Goal: Task Accomplishment & Management: Use online tool/utility

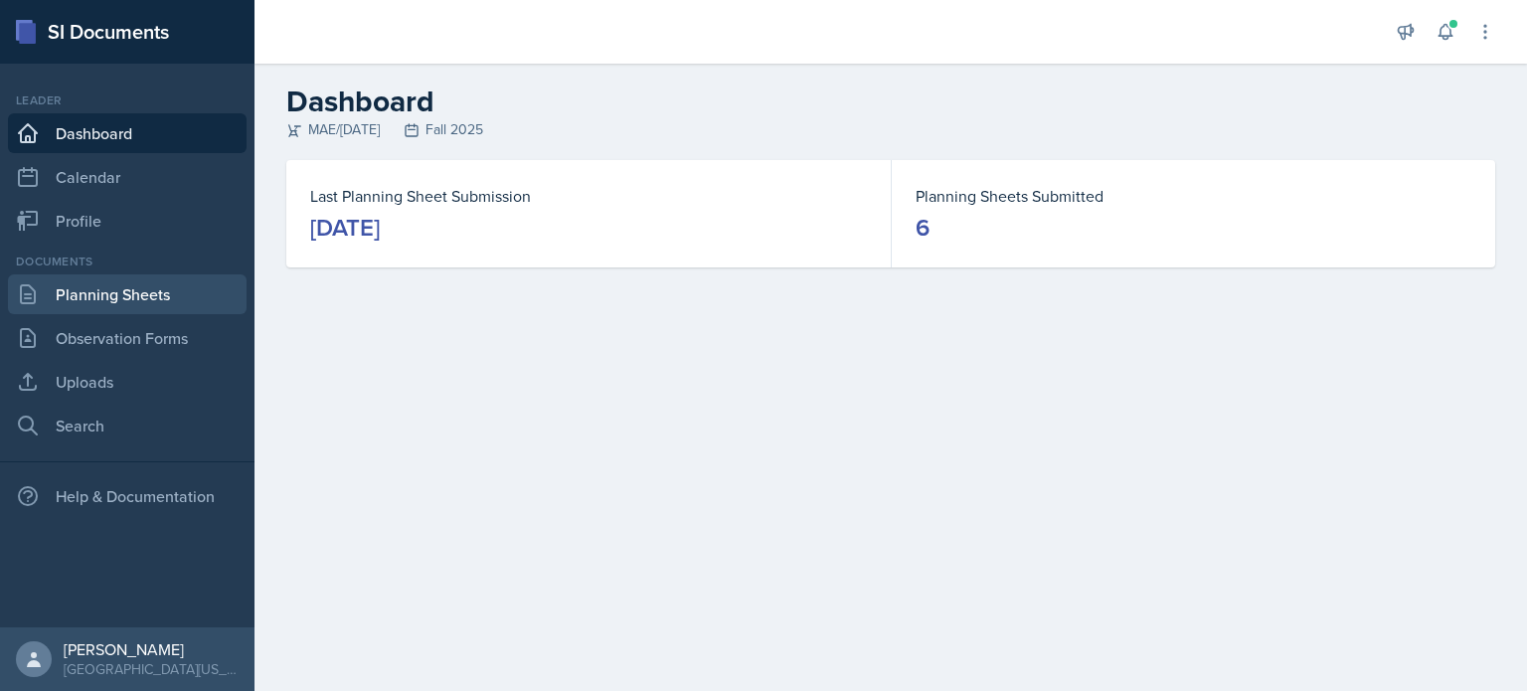
click at [125, 313] on link "Planning Sheets" at bounding box center [127, 294] width 239 height 40
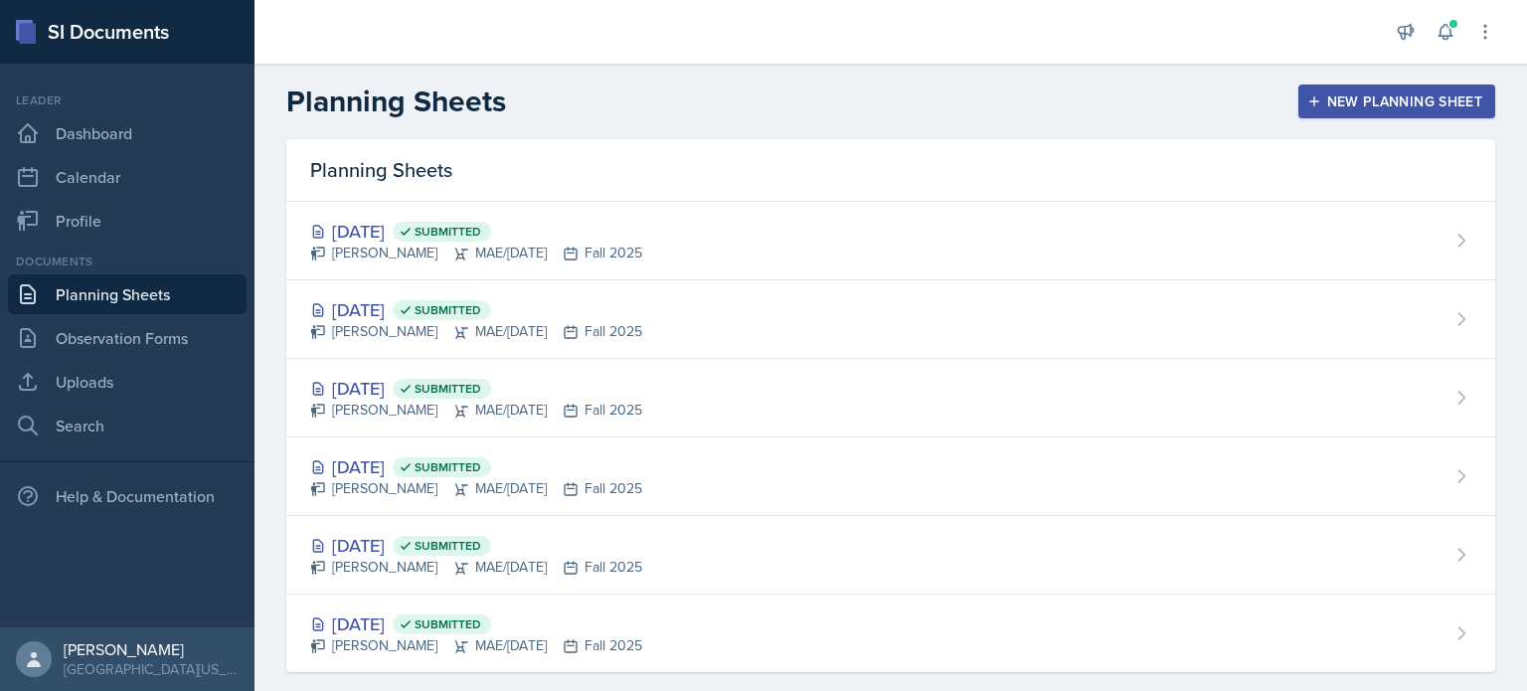
click at [1314, 110] on button "New Planning Sheet" at bounding box center [1397, 102] width 197 height 34
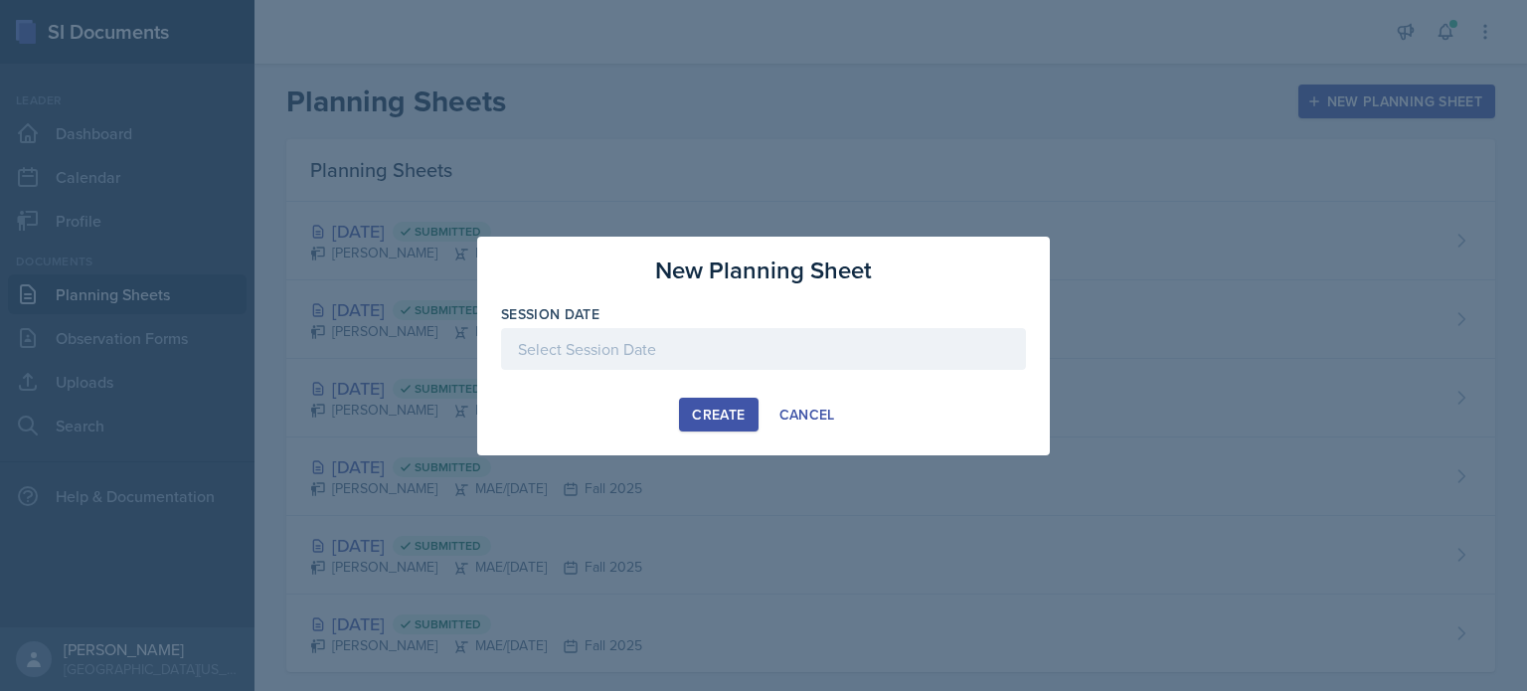
click at [690, 361] on div at bounding box center [763, 349] width 525 height 42
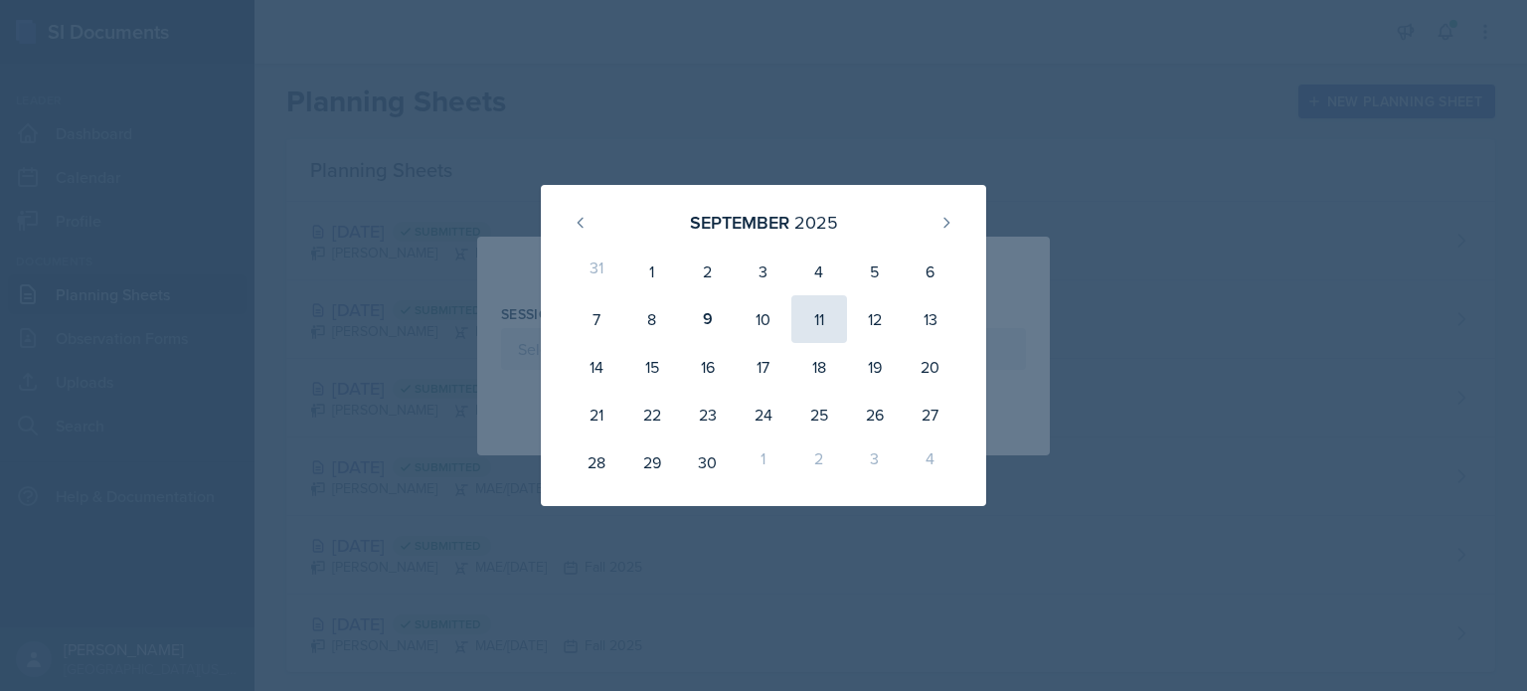
click at [823, 322] on div "11" at bounding box center [820, 319] width 56 height 48
type input "[DATE]"
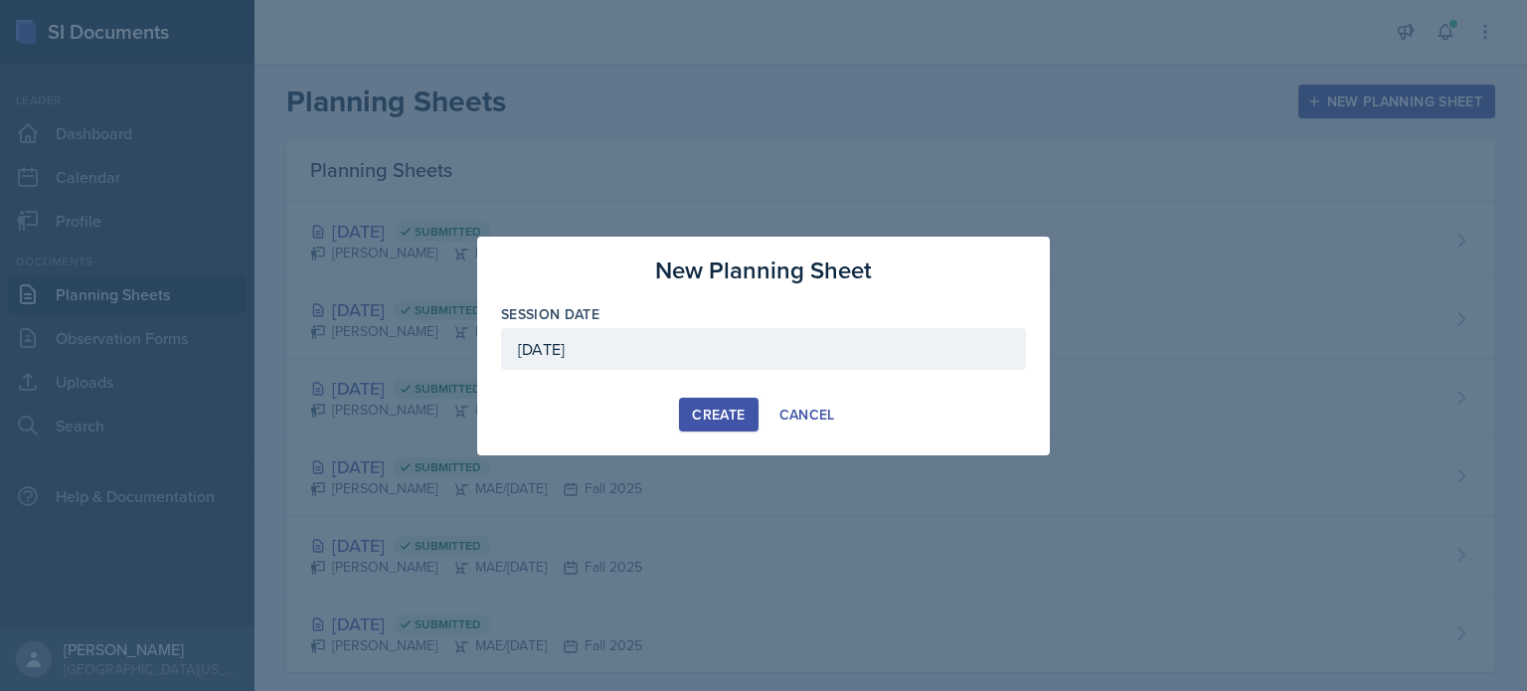
click at [704, 420] on div "Create" at bounding box center [718, 415] width 53 height 16
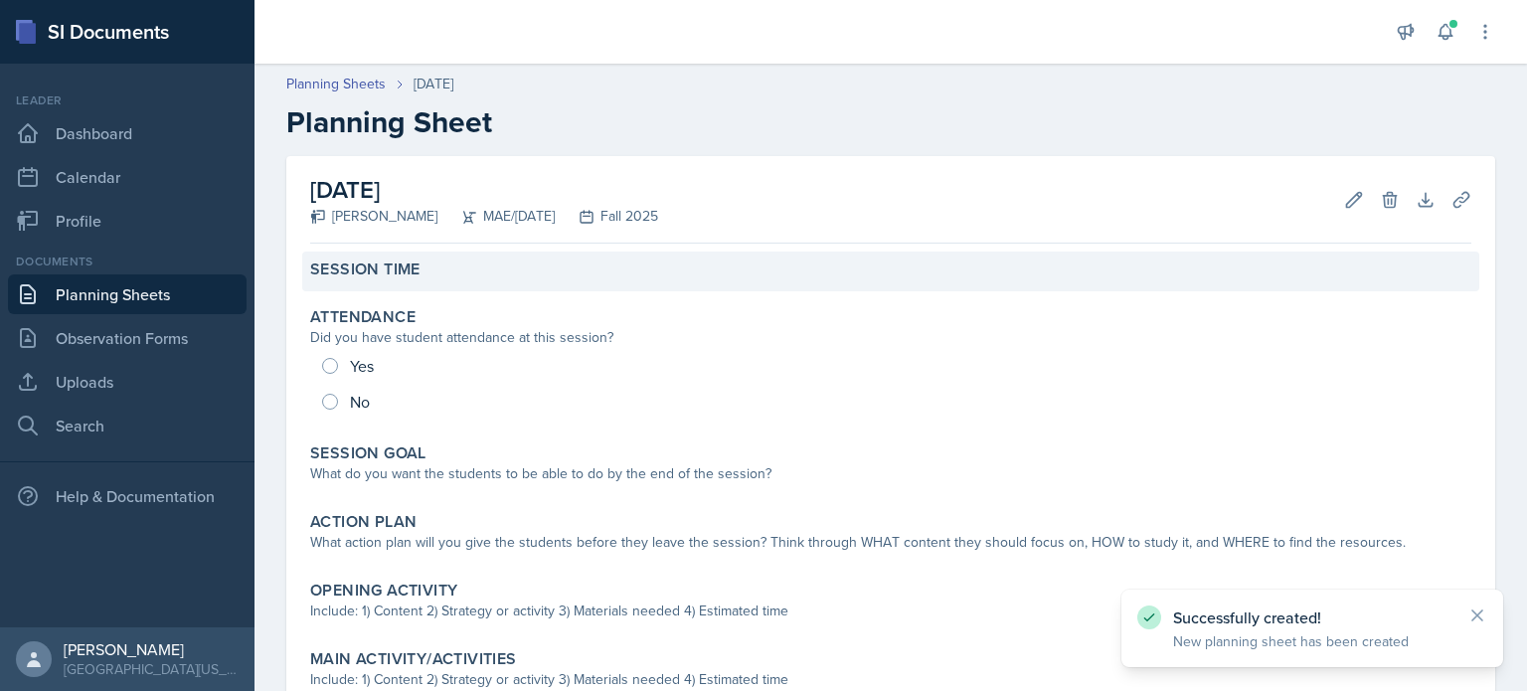
click at [442, 260] on div "Session Time" at bounding box center [891, 270] width 1162 height 20
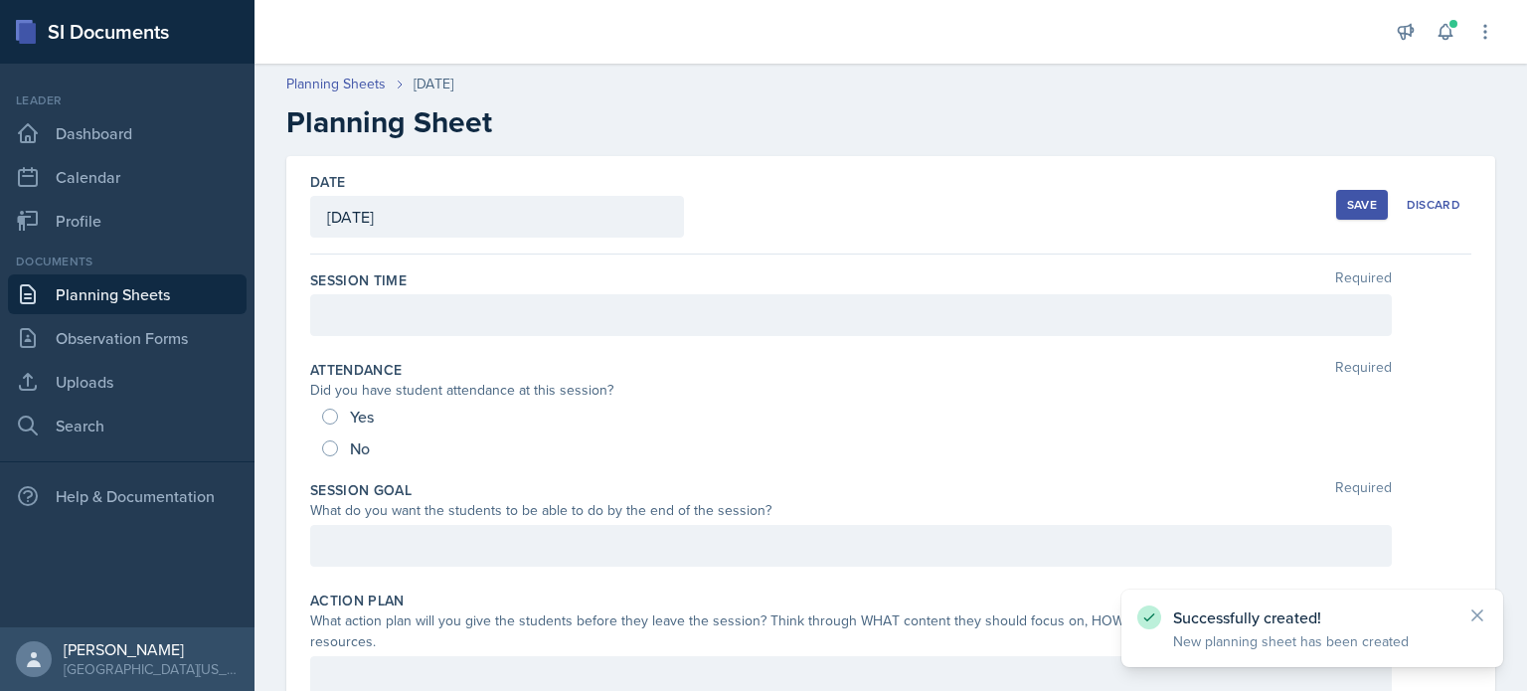
click at [447, 329] on div at bounding box center [851, 315] width 1082 height 42
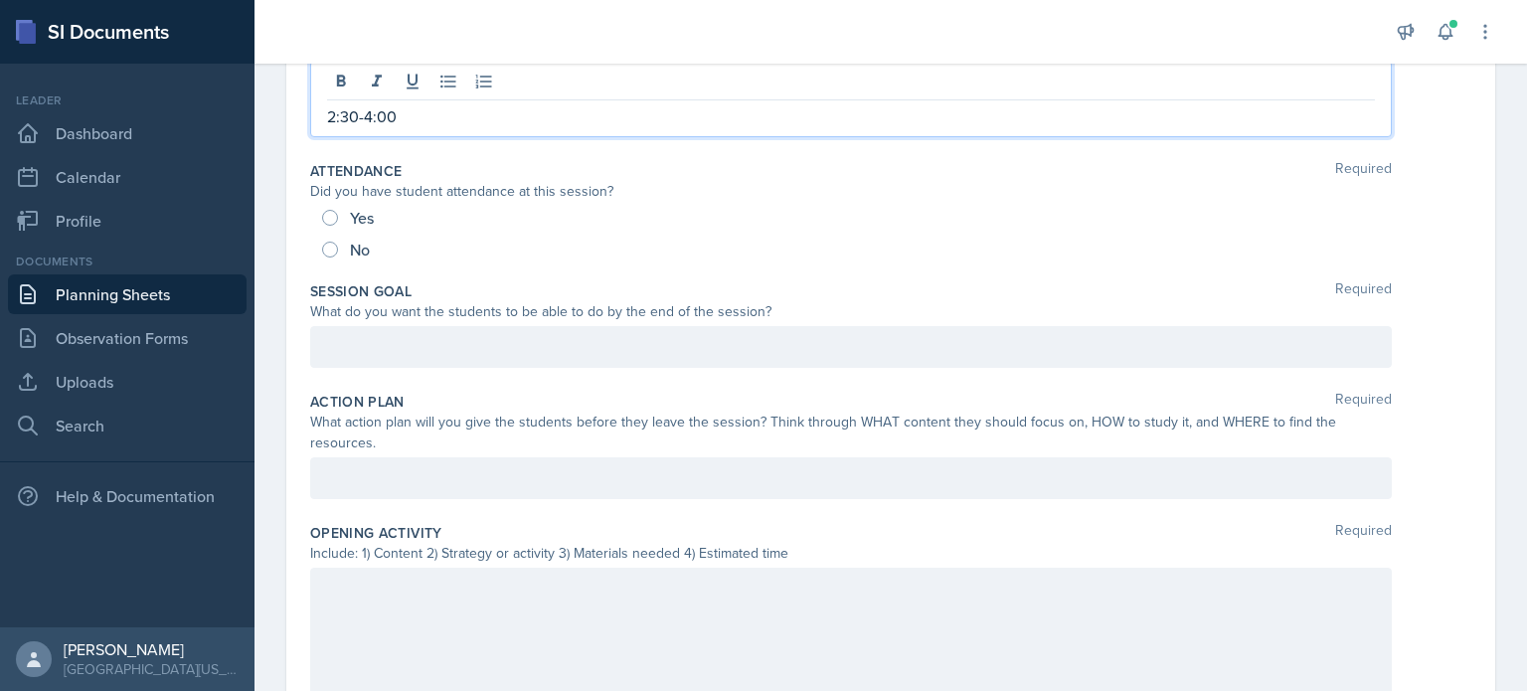
click at [473, 359] on p at bounding box center [851, 347] width 1048 height 24
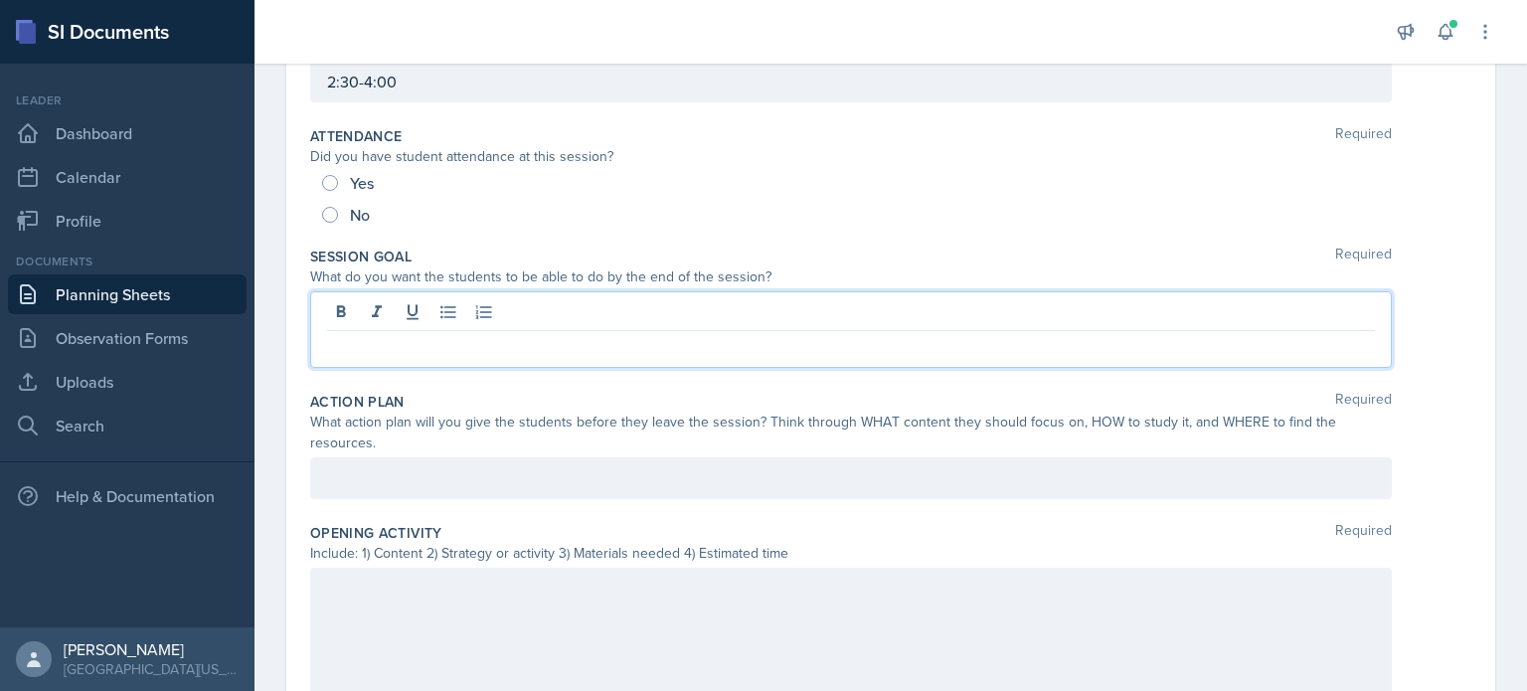
scroll to position [199, 0]
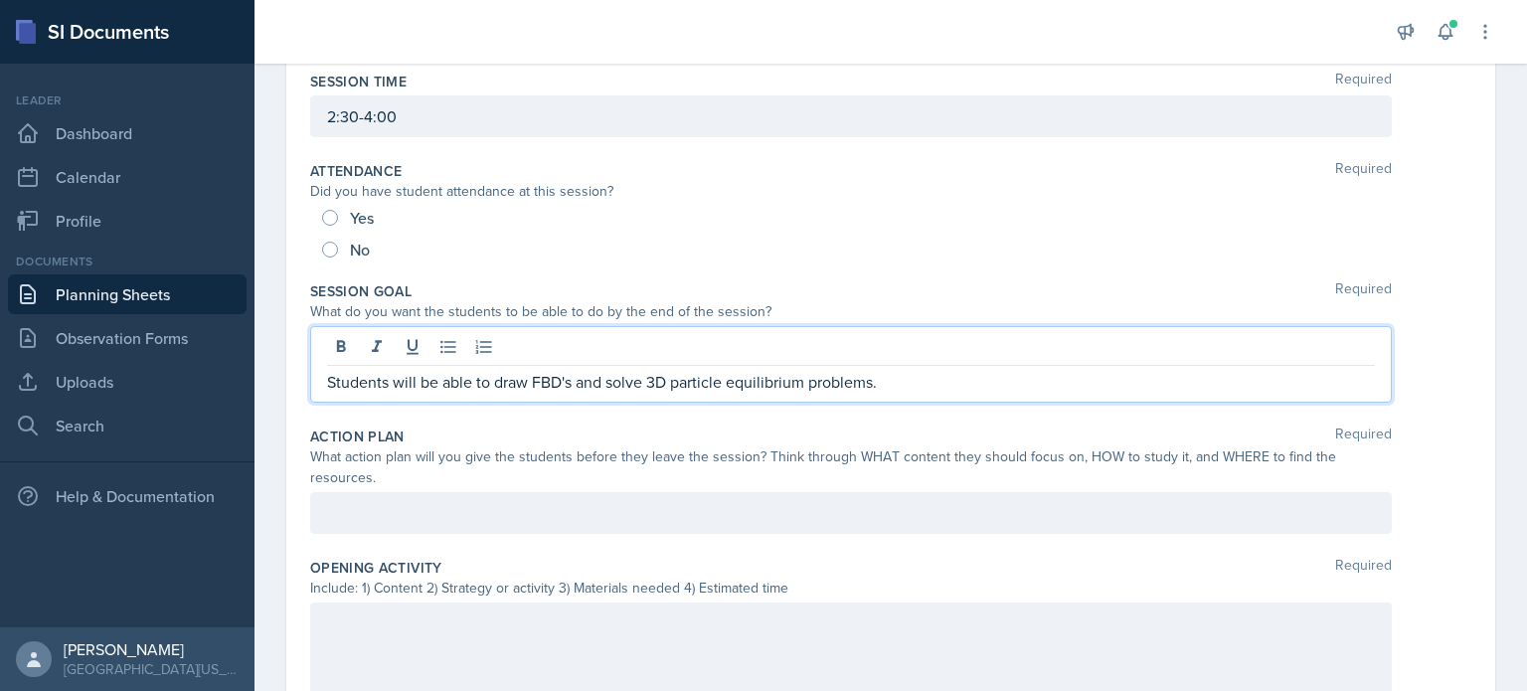
click at [943, 509] on div at bounding box center [851, 513] width 1082 height 42
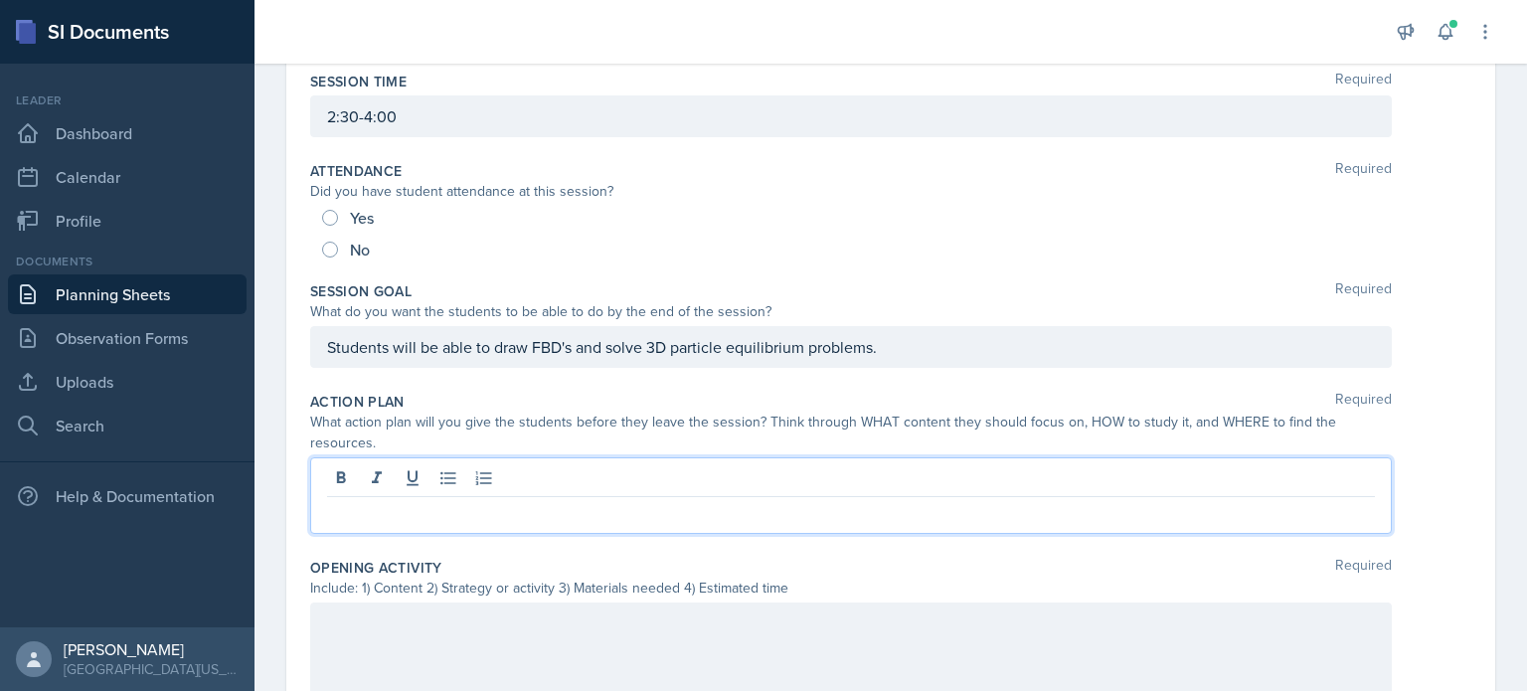
scroll to position [164, 0]
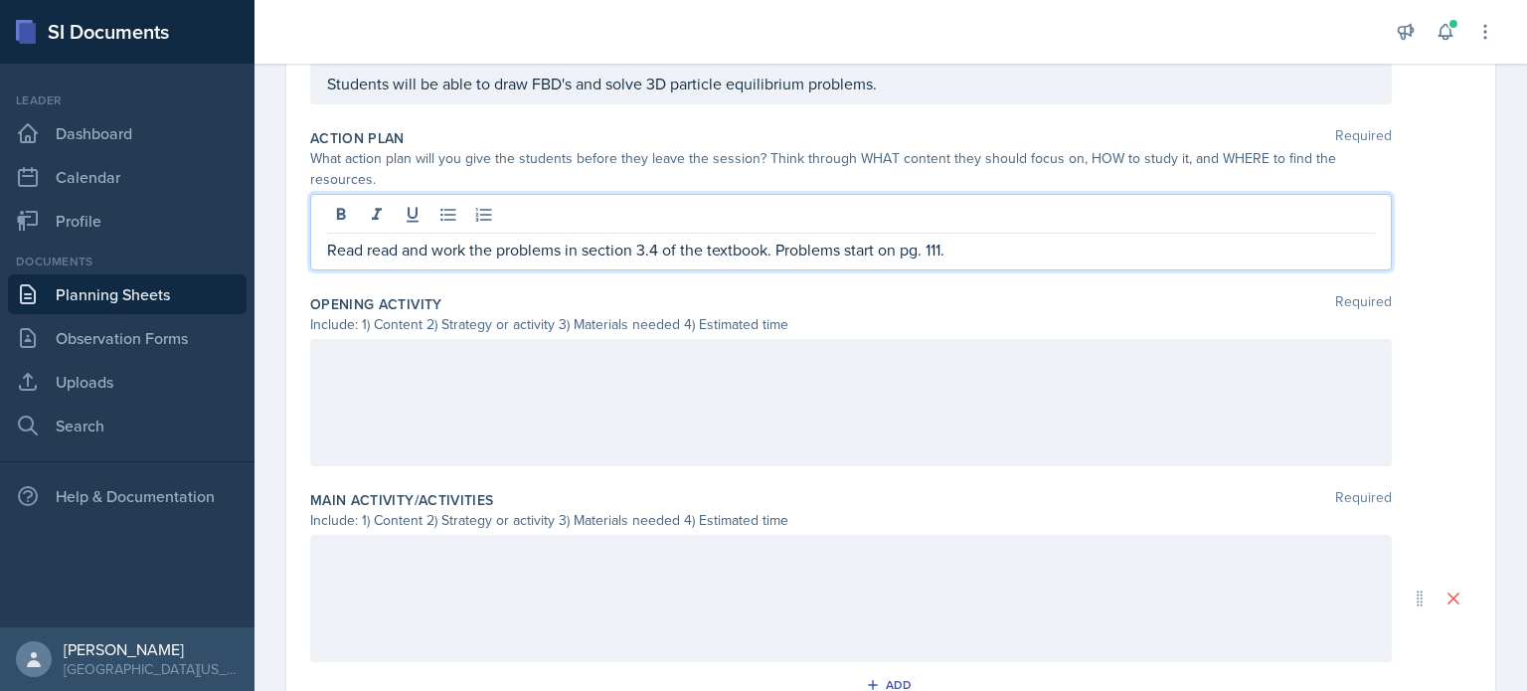
click at [608, 379] on div at bounding box center [851, 402] width 1082 height 127
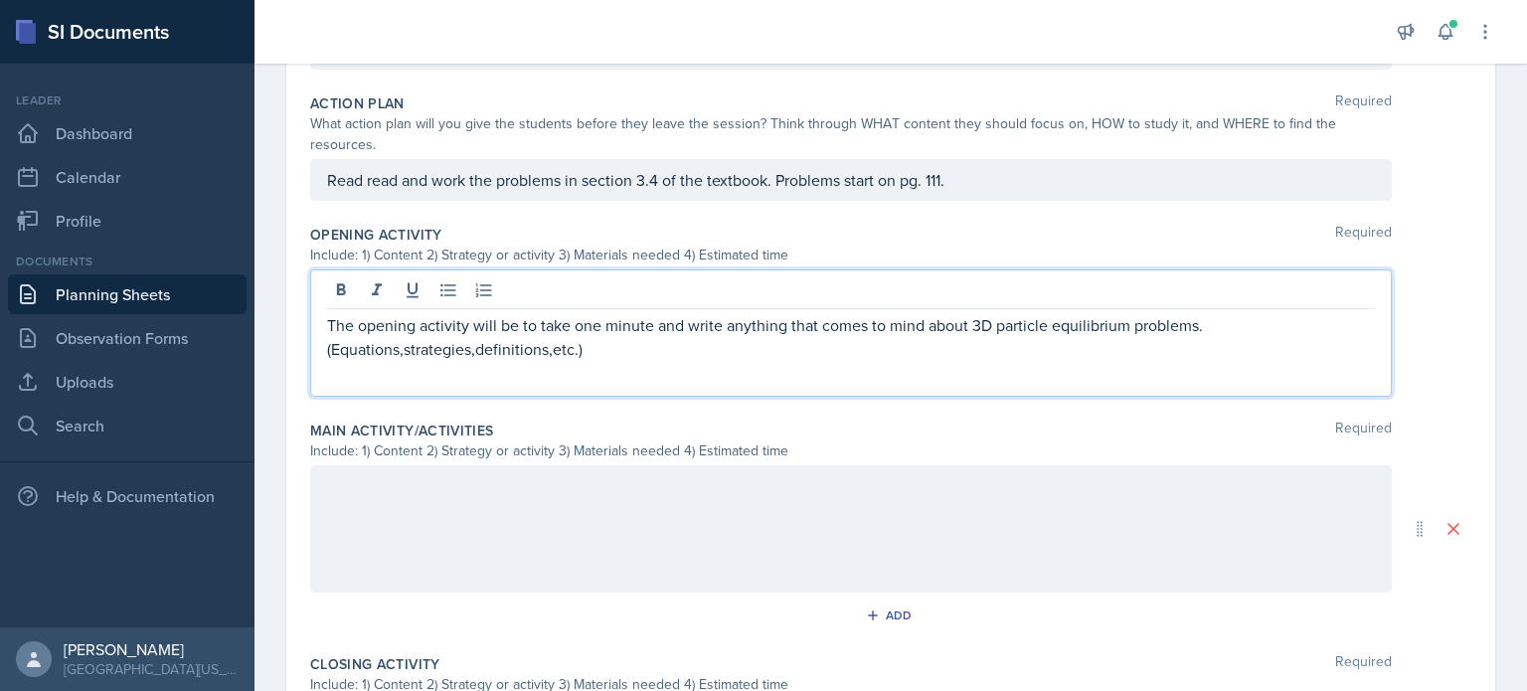
click at [444, 350] on p "The opening activity will be to take one minute and write anything that comes t…" at bounding box center [851, 337] width 1048 height 48
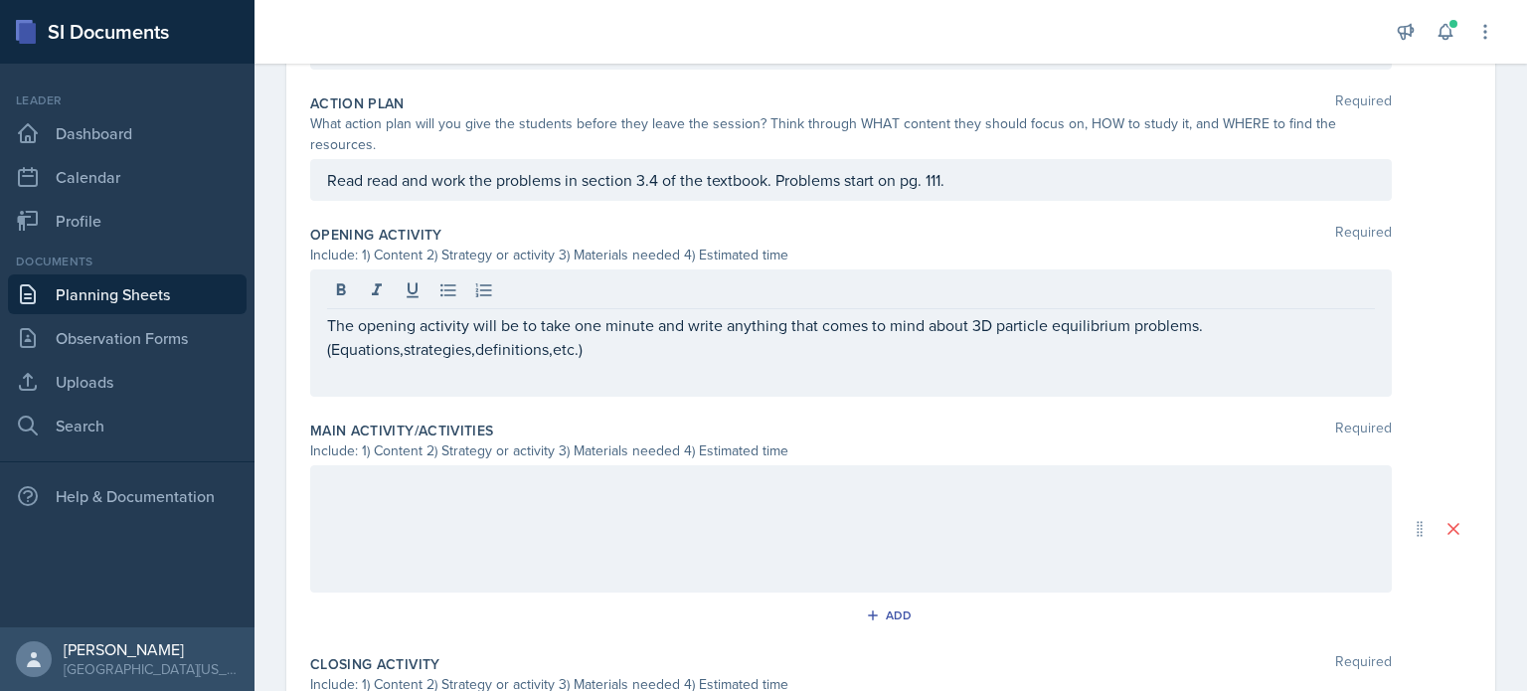
click at [361, 369] on div "The opening activity will be to take one minute and write anything that comes t…" at bounding box center [851, 332] width 1082 height 127
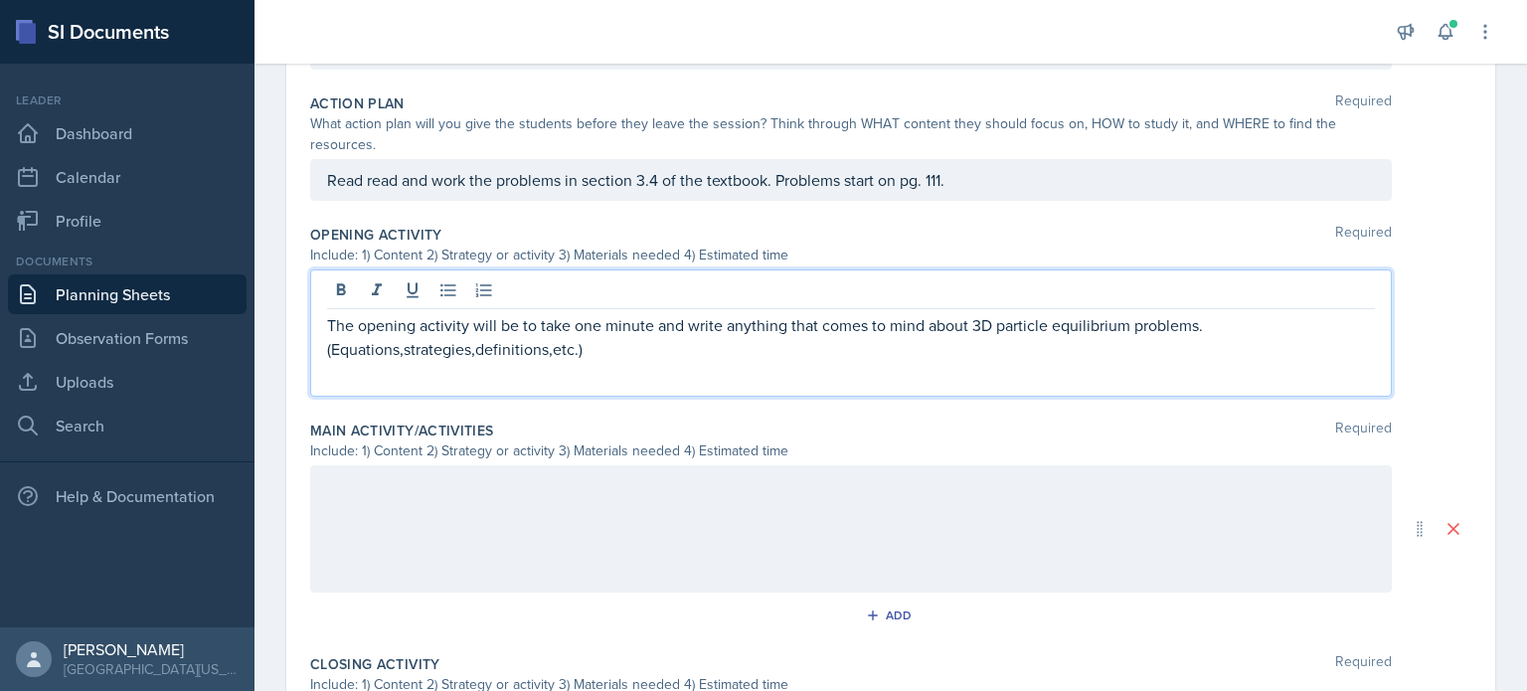
click at [367, 345] on p "The opening activity will be to take one minute and write anything that comes t…" at bounding box center [851, 337] width 1048 height 48
click at [395, 352] on p "The opening activity will be to take one minute and write anything that comes t…" at bounding box center [851, 337] width 1048 height 48
click at [401, 350] on p "The opening activity will be to take one minute and write anything that comes t…" at bounding box center [851, 337] width 1048 height 48
click at [402, 346] on p "The opening activity will be to take one minute and write anything that comes t…" at bounding box center [851, 337] width 1048 height 48
click at [399, 351] on p "The opening activity will be to take one minute and write anything that comes t…" at bounding box center [851, 337] width 1048 height 48
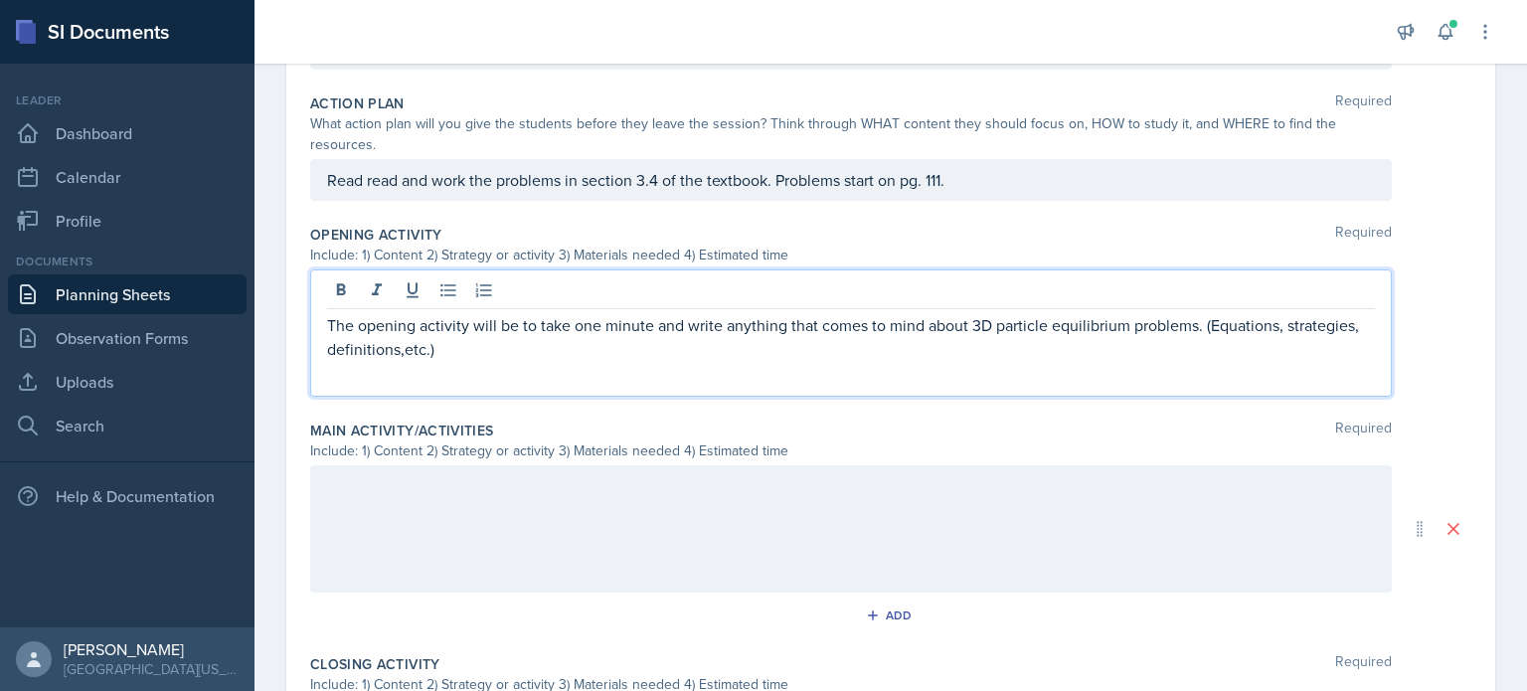
click at [399, 350] on p "The opening activity will be to take one minute and write anything that comes t…" at bounding box center [851, 337] width 1048 height 48
click at [501, 352] on p "The opening activity will be to take one minute and write anything that comes t…" at bounding box center [851, 337] width 1048 height 48
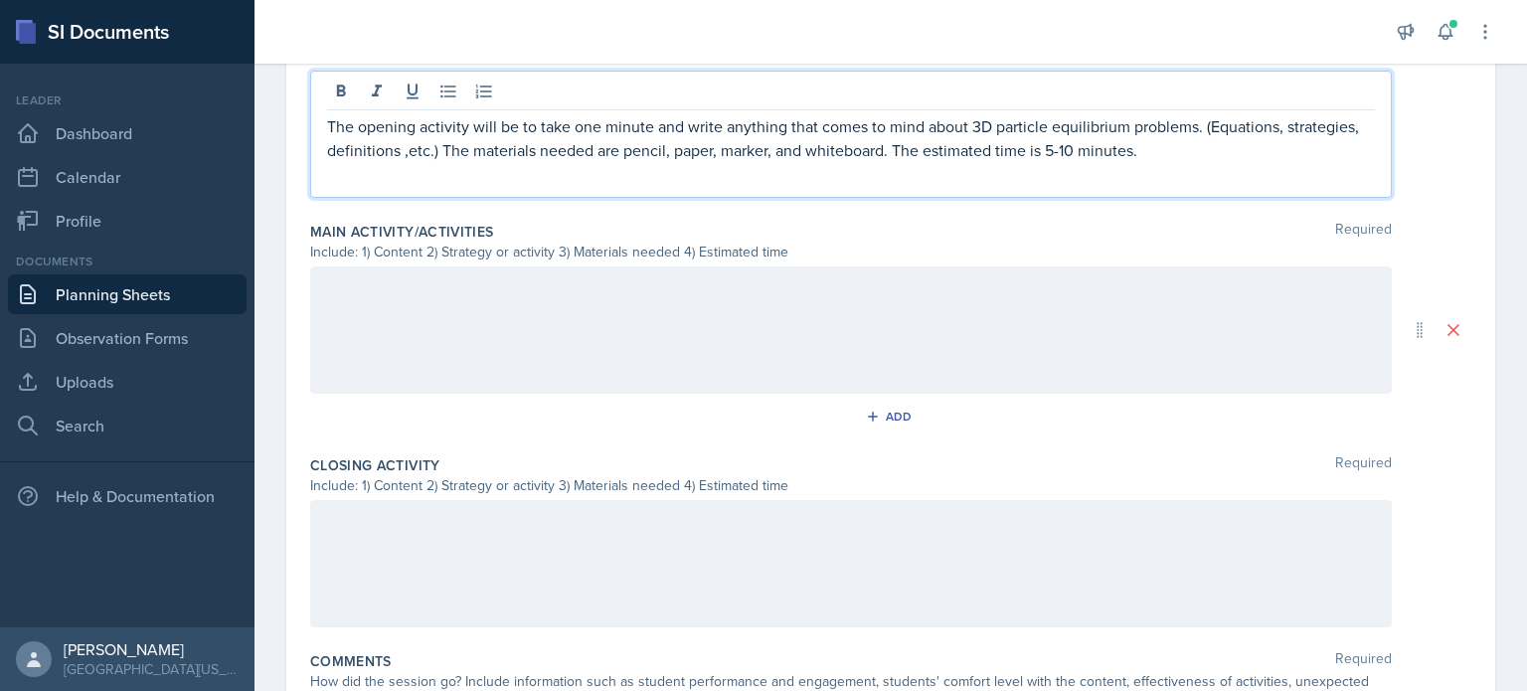
click at [453, 269] on div at bounding box center [851, 330] width 1082 height 127
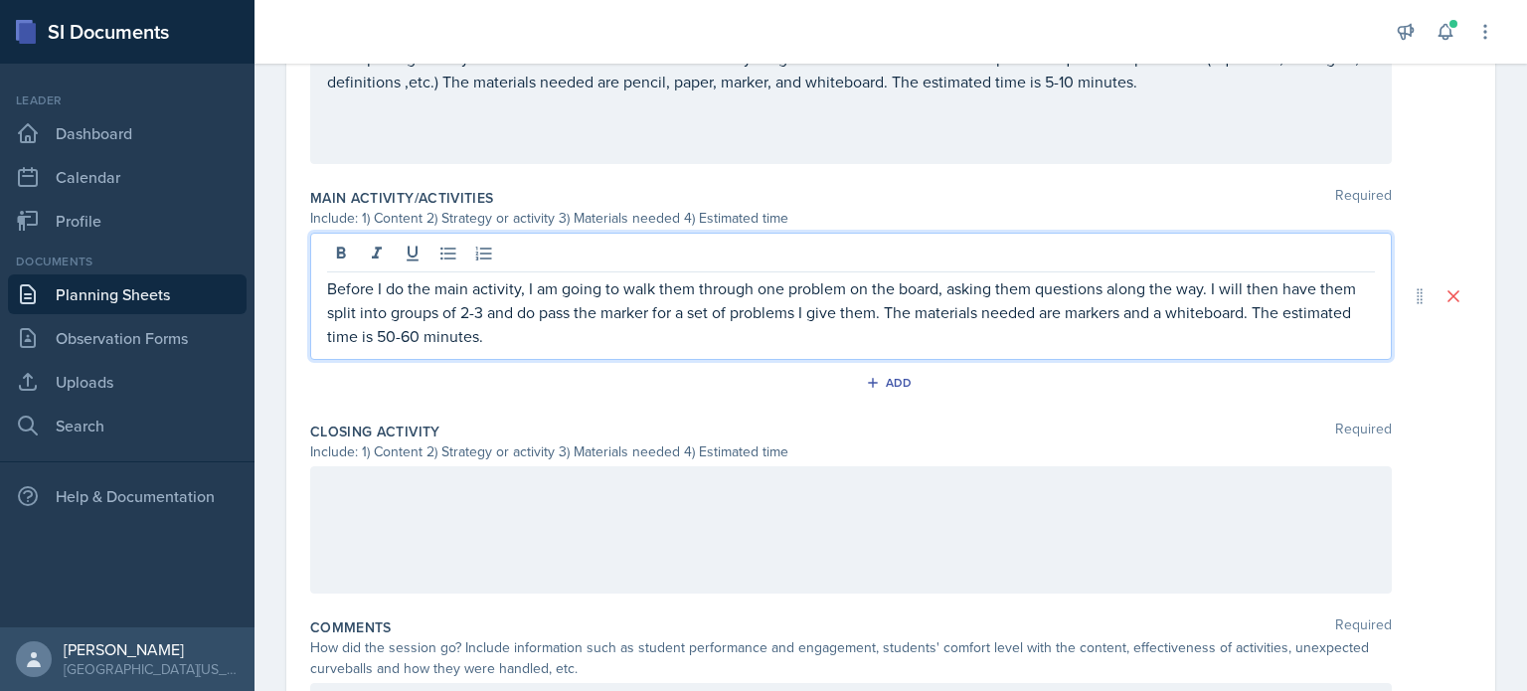
click at [341, 511] on div at bounding box center [851, 529] width 1082 height 127
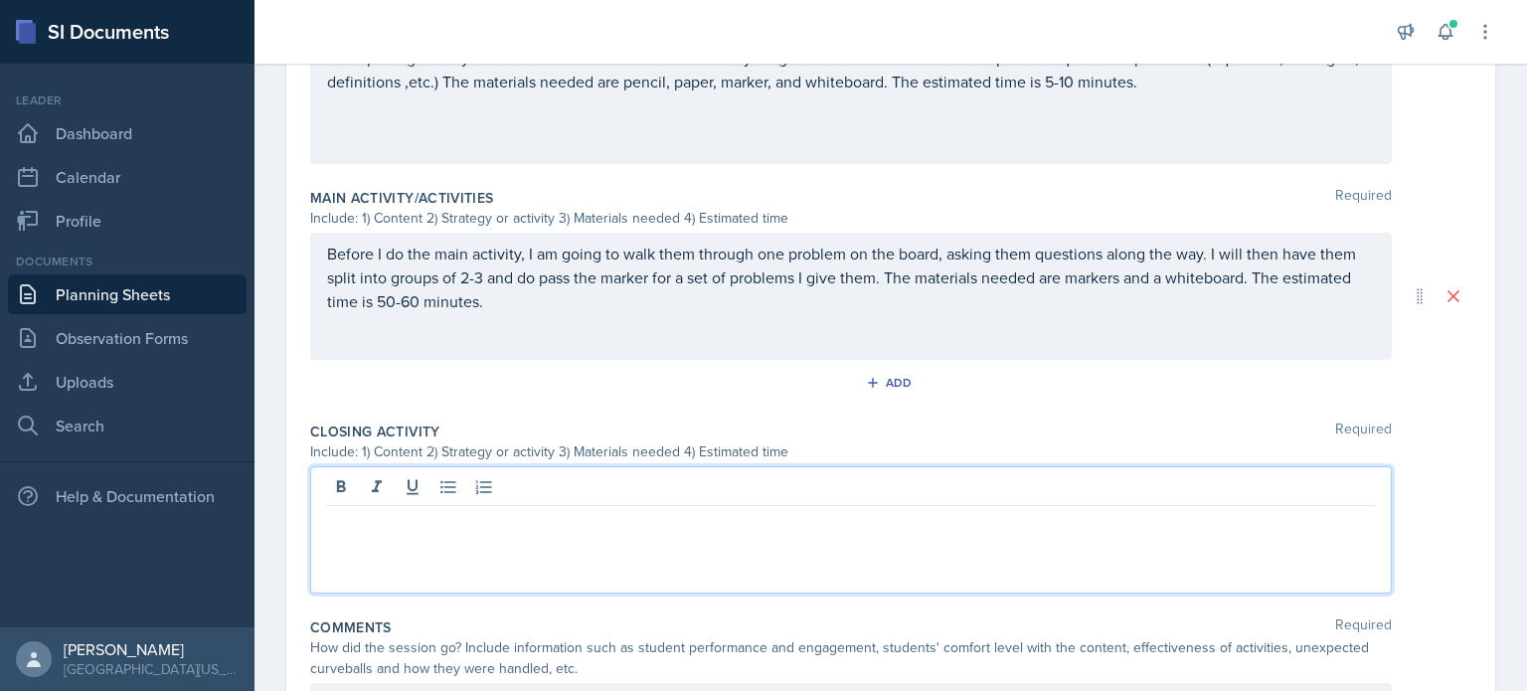
scroll to position [765, 0]
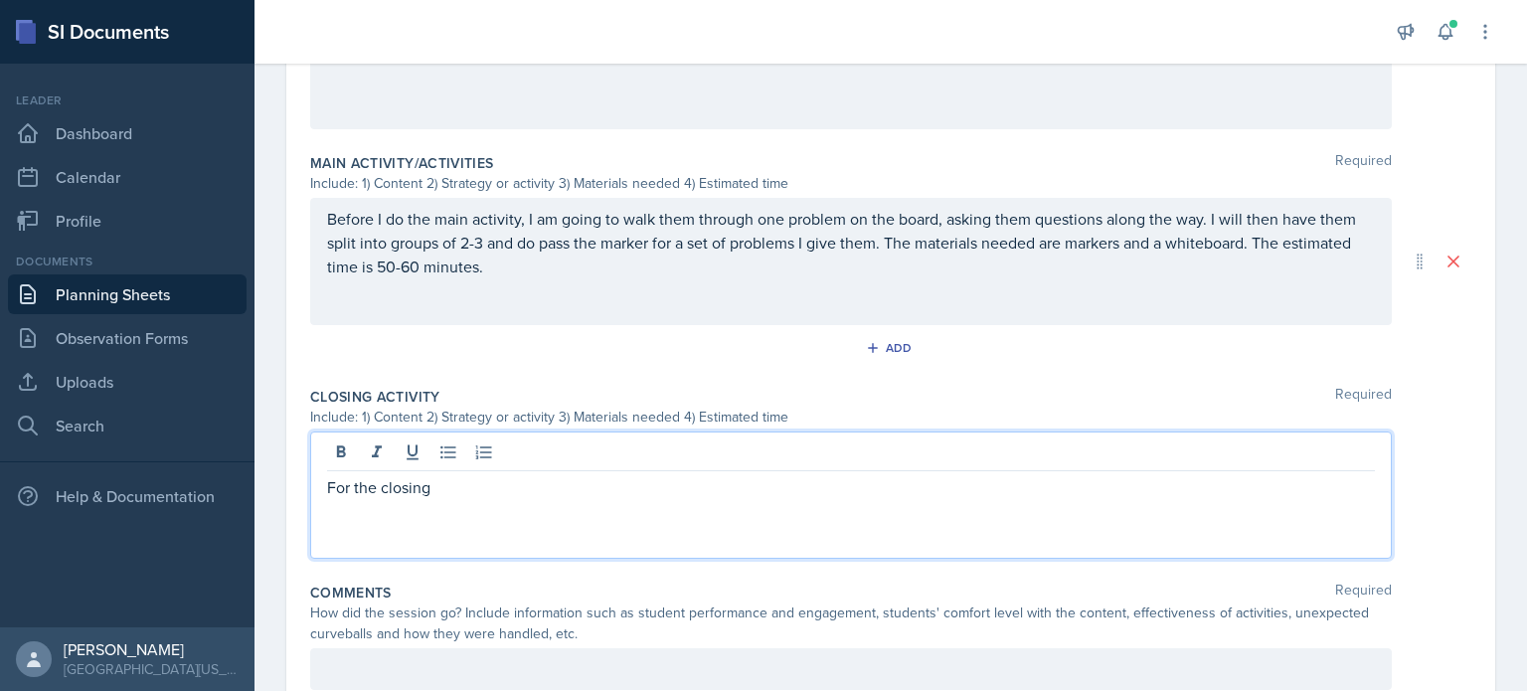
click at [879, 241] on p "Before I do the main activity, I am going to walk them through one problem on t…" at bounding box center [851, 243] width 1048 height 72
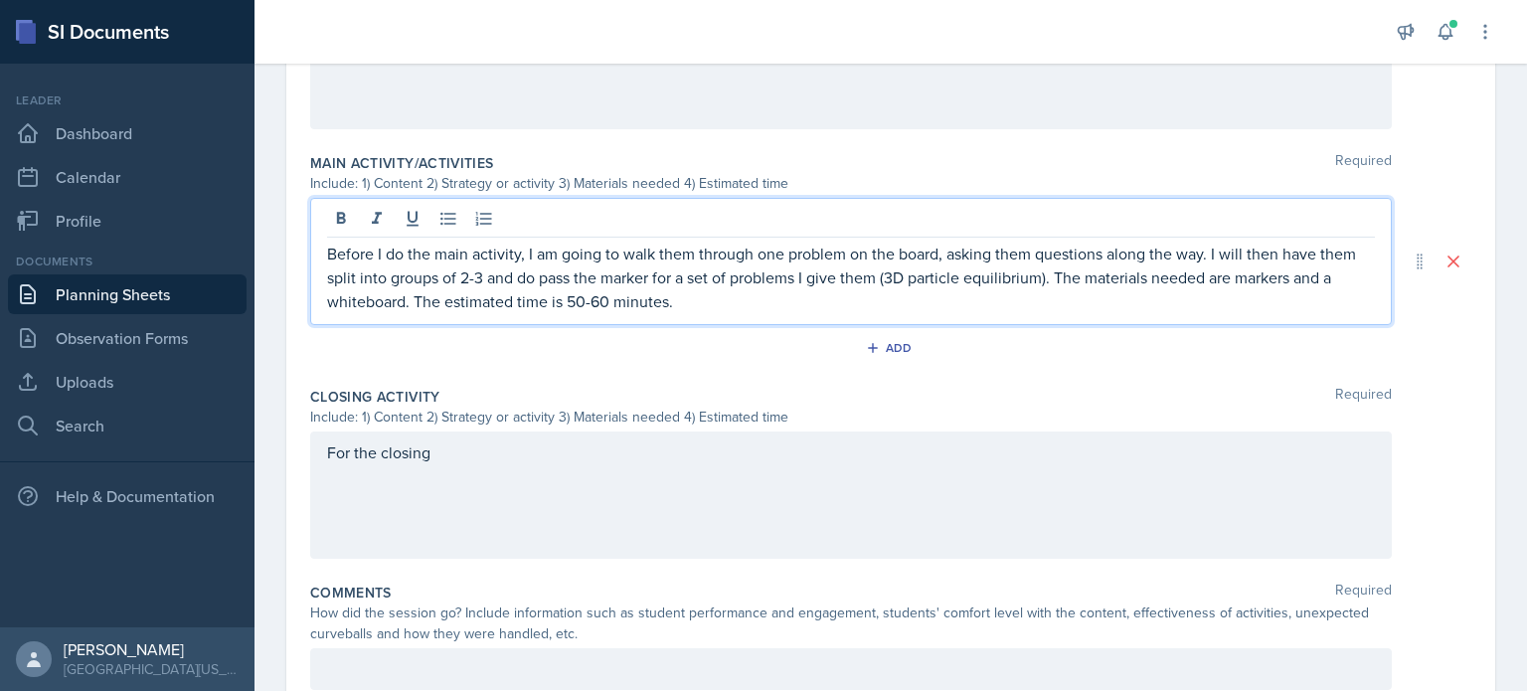
click at [802, 297] on p "Before I do the main activity, I am going to walk them through one problem on t…" at bounding box center [851, 278] width 1048 height 72
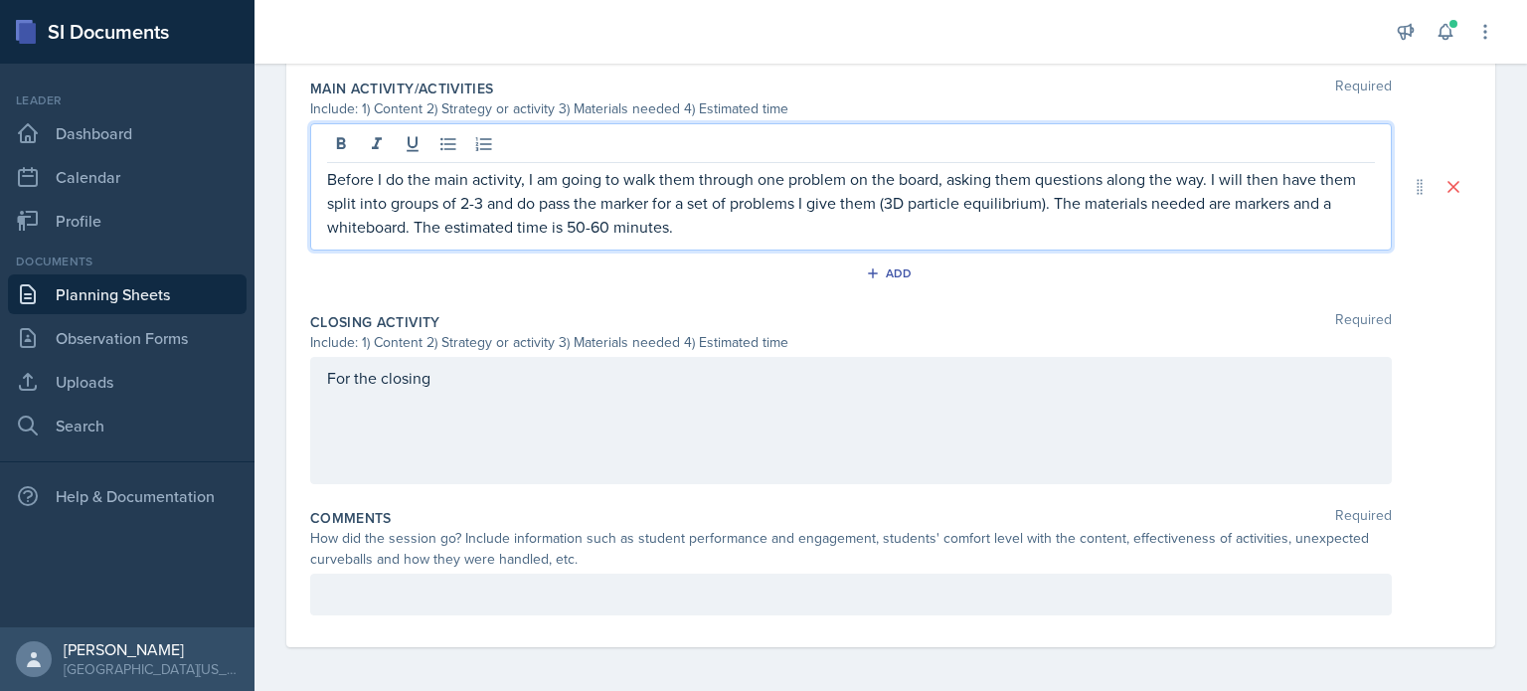
scroll to position [840, 0]
click at [501, 357] on div "For the closing" at bounding box center [851, 419] width 1082 height 127
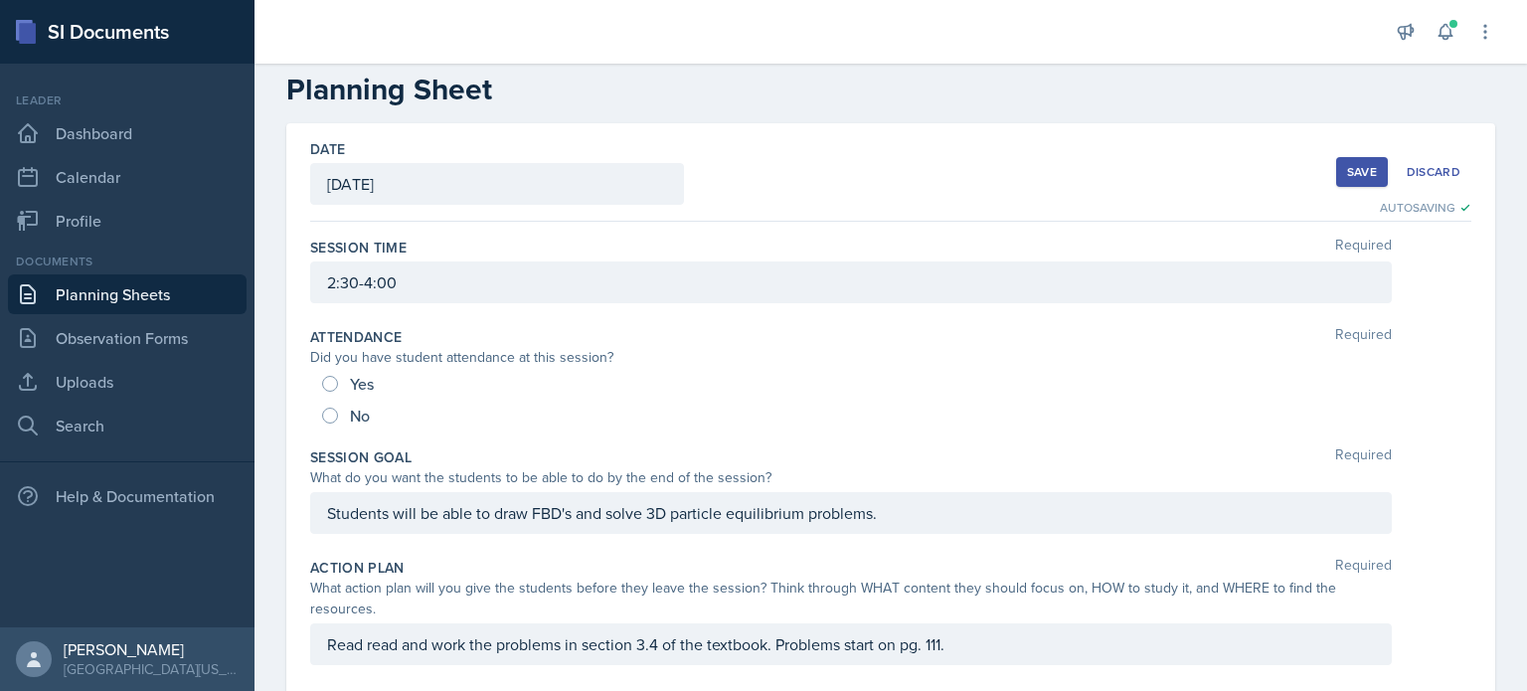
scroll to position [0, 0]
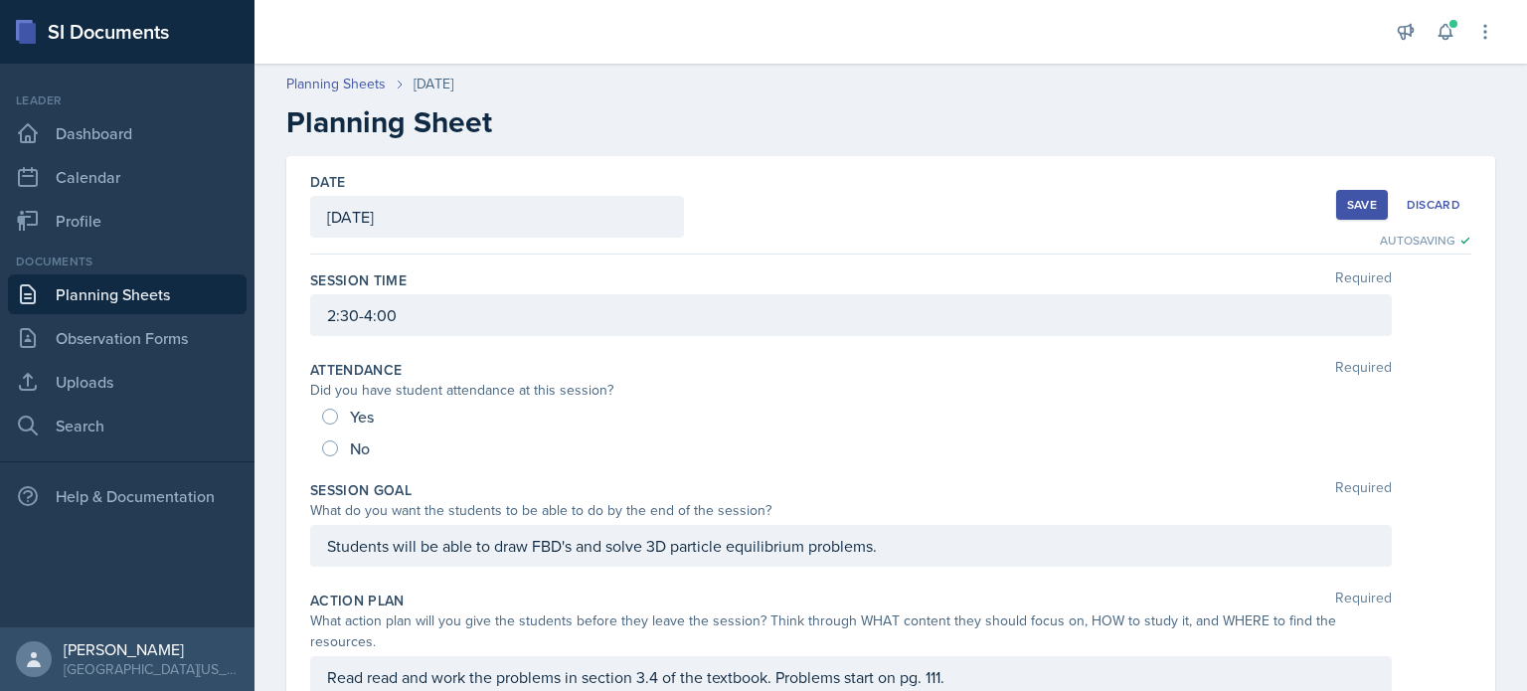
click at [1360, 208] on div "Save" at bounding box center [1362, 205] width 30 height 16
